Goal: Check status: Check status

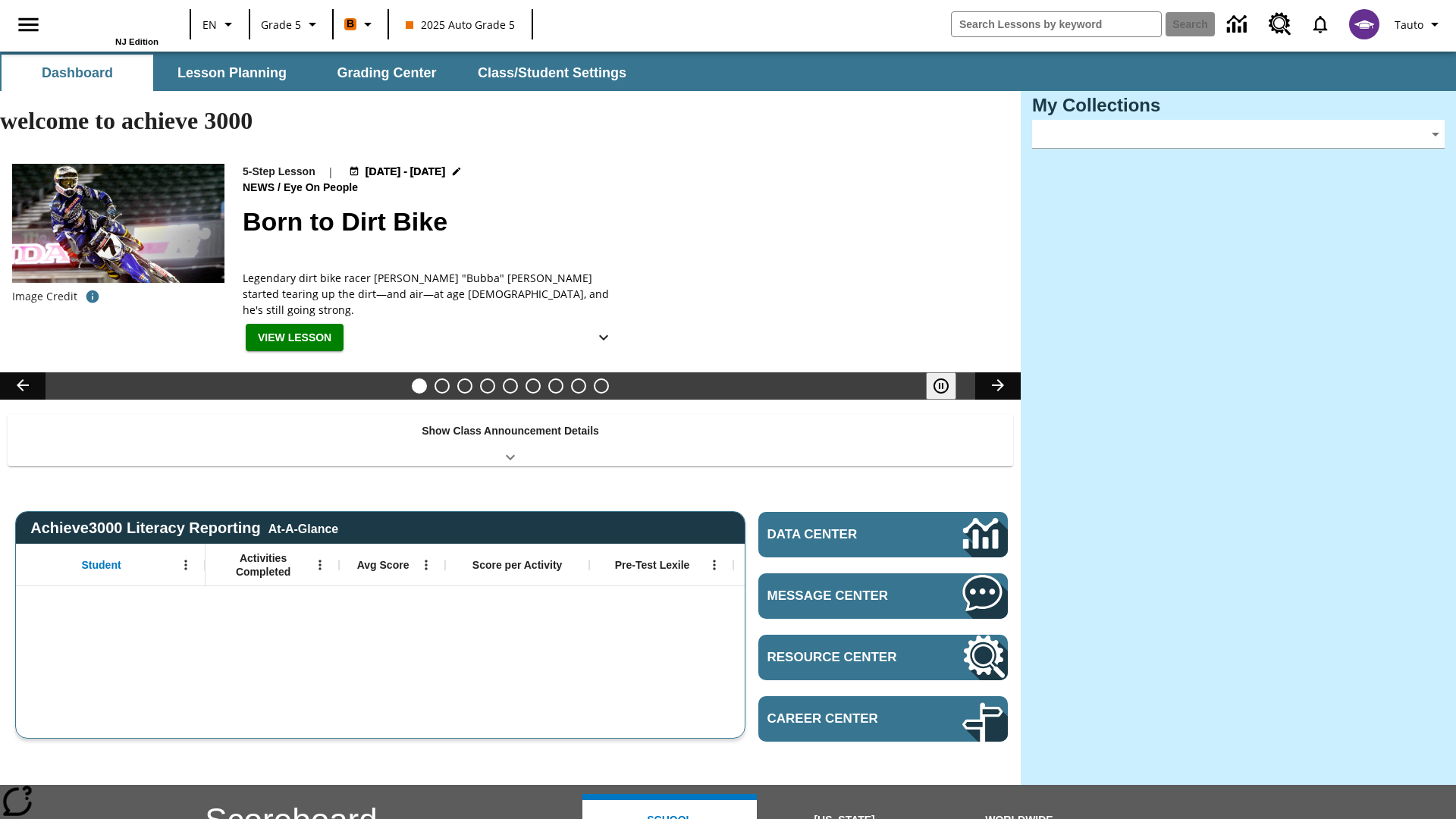
type input "-1"
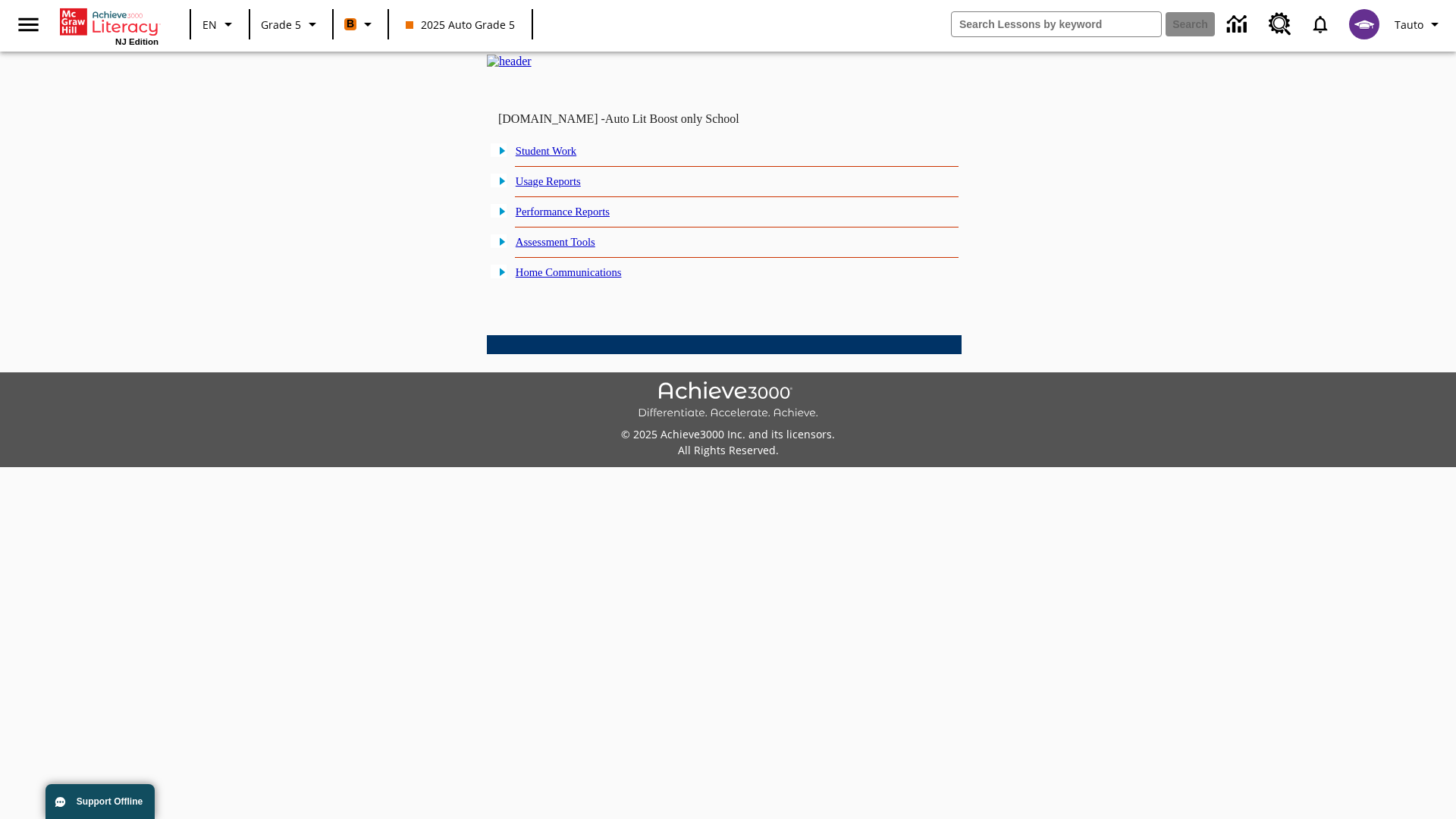
click at [580, 217] on link "Performance Reports" at bounding box center [562, 212] width 94 height 12
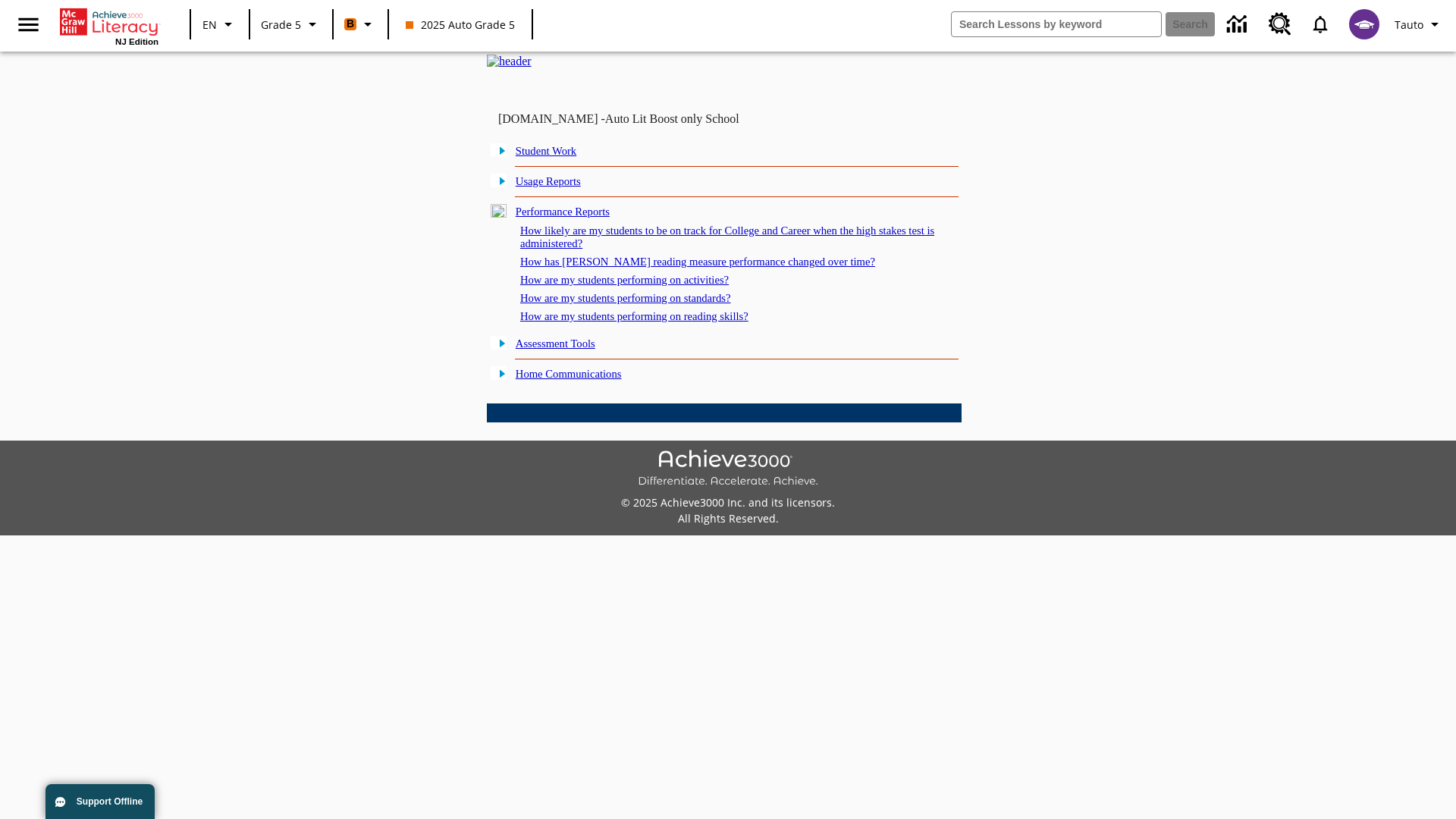
click at [639, 286] on link "How are my students performing on activities?" at bounding box center [624, 280] width 208 height 12
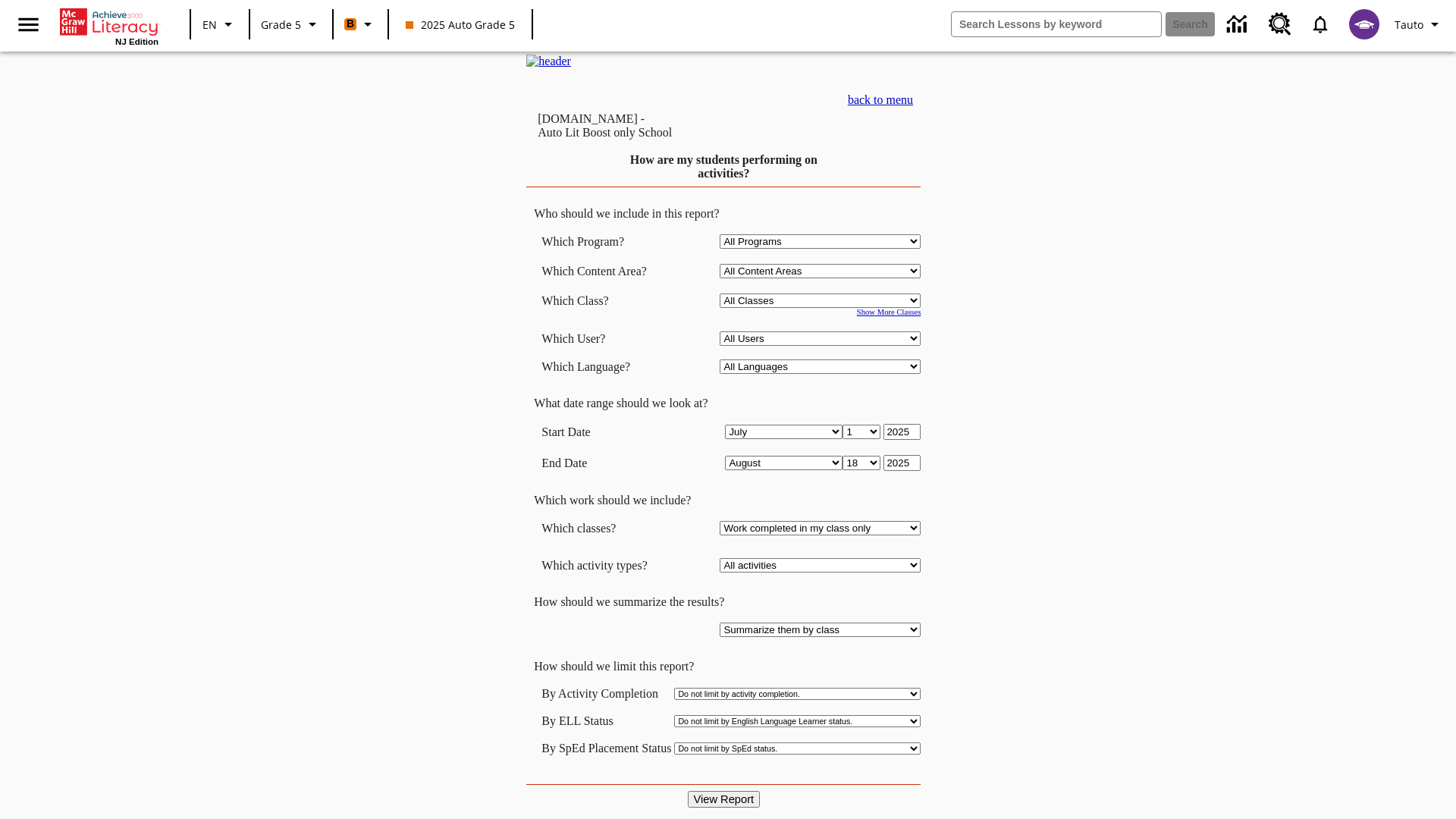
click at [824, 308] on select "Select a Class: All Classes 2025 Auto Grade 5 OL 2025 Auto Grade 6" at bounding box center [820, 300] width 201 height 14
select select "11133131"
